Goal: Transaction & Acquisition: Purchase product/service

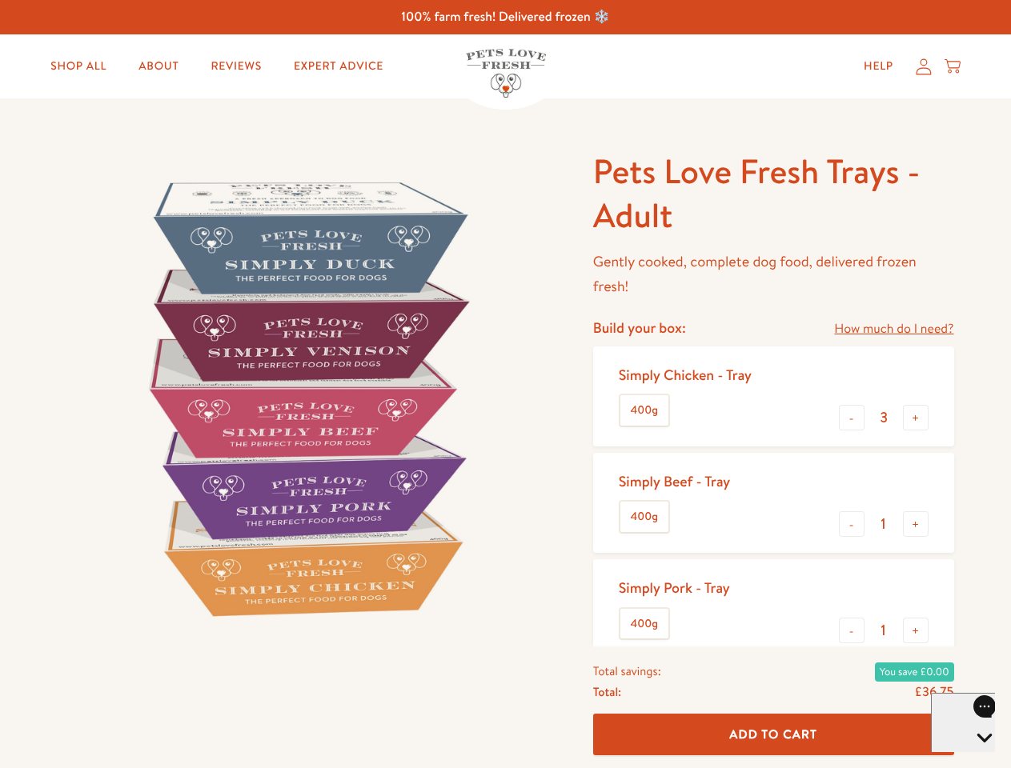
click at [505, 384] on img at bounding box center [306, 398] width 497 height 497
click at [893, 329] on link "How much do I need?" at bounding box center [893, 329] width 119 height 22
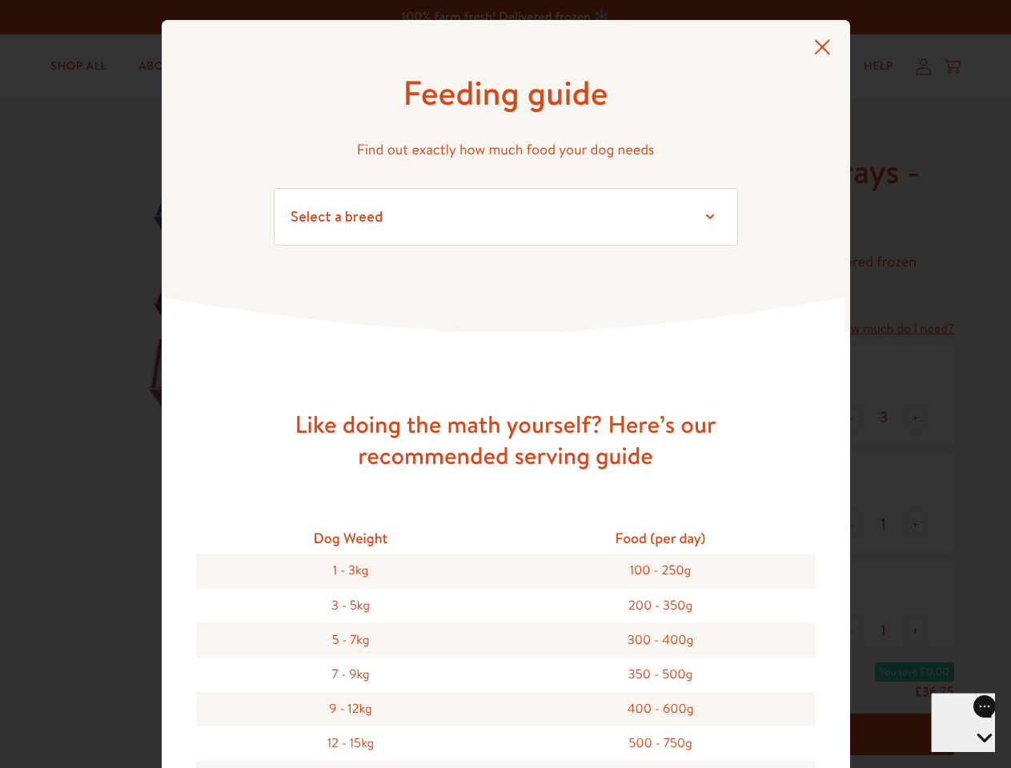
click at [851, 418] on div "Feeding guide Find out exactly how much food your dog needs Select a breed Affe…" at bounding box center [505, 384] width 1011 height 768
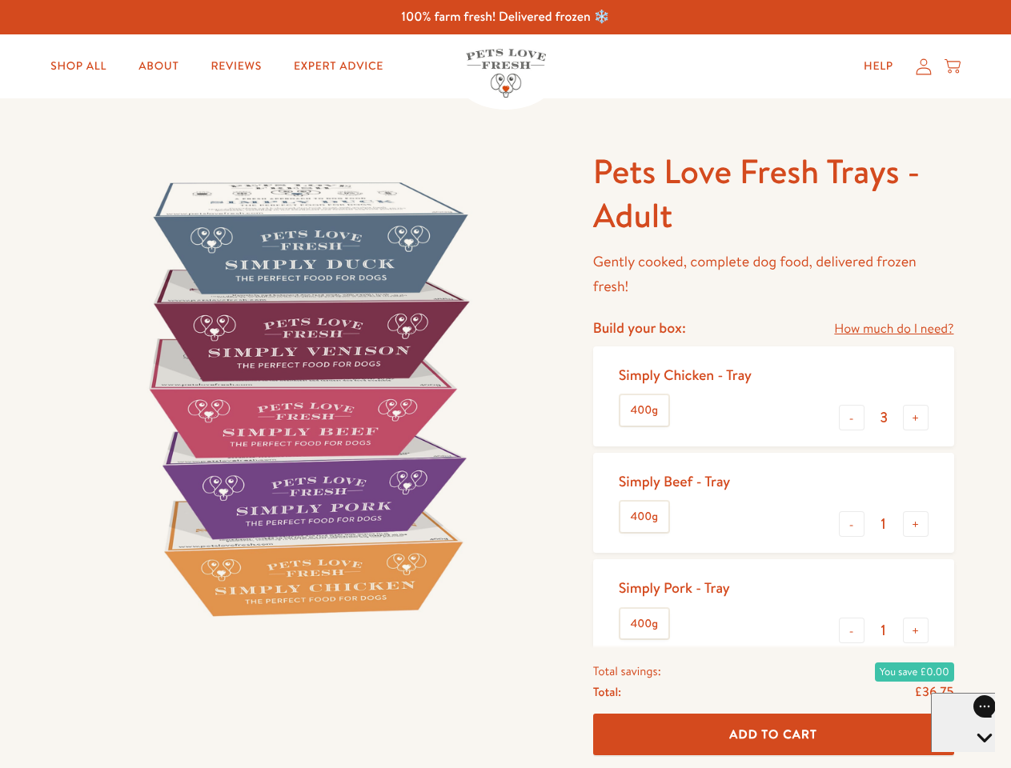
click at [915, 418] on button "+" at bounding box center [916, 418] width 26 height 26
type input "4"
click at [851, 524] on button "-" at bounding box center [852, 524] width 26 height 26
click at [915, 524] on button "+" at bounding box center [916, 524] width 26 height 26
type input "1"
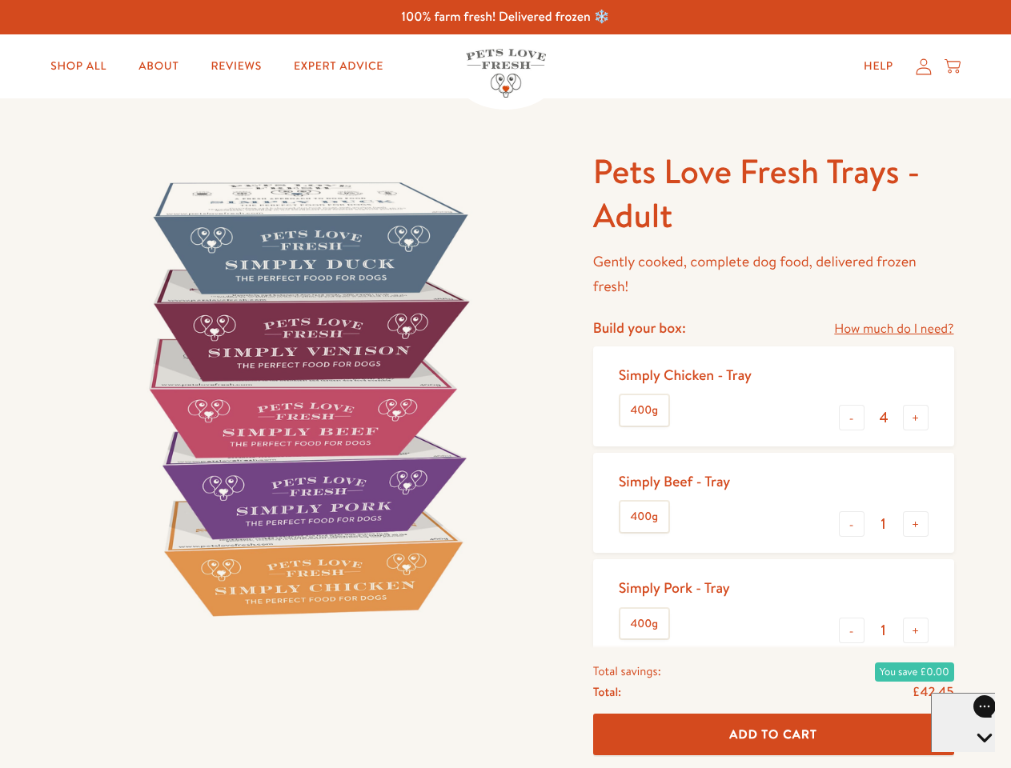
click at [851, 630] on button "-" at bounding box center [852, 631] width 26 height 26
click at [915, 630] on button "+" at bounding box center [916, 631] width 26 height 26
type input "1"
click at [773, 735] on span "Add To Cart" at bounding box center [773, 734] width 88 height 17
click at [976, 758] on icon "Open gorgias live chat" at bounding box center [983, 765] width 15 height 15
